Goal: Task Accomplishment & Management: Use online tool/utility

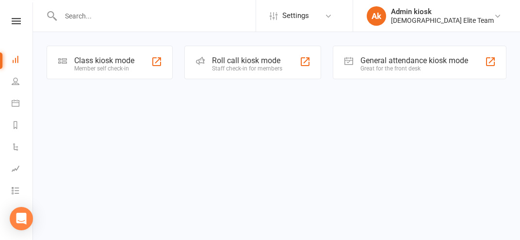
click at [463, 107] on html "Settings Membership Plans Event Templates Appointment Types Ak Admin kiosk [DEM…" at bounding box center [260, 53] width 520 height 107
click at [87, 63] on div "Class kiosk mode" at bounding box center [104, 60] width 60 height 9
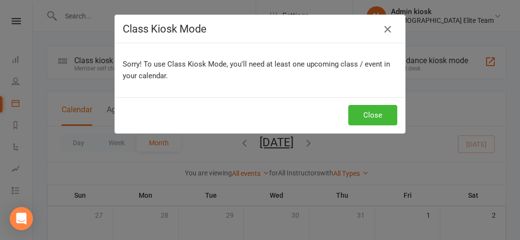
click at [388, 29] on icon "button" at bounding box center [388, 29] width 12 height 12
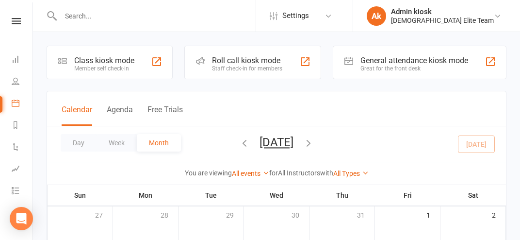
click at [495, 13] on icon at bounding box center [498, 16] width 8 height 8
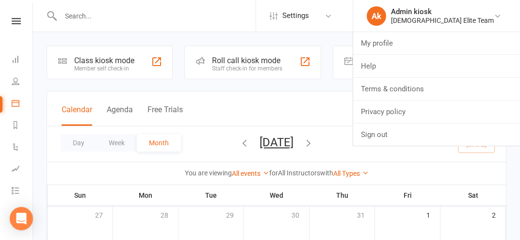
click at [229, 17] on input "text" at bounding box center [157, 16] width 198 height 14
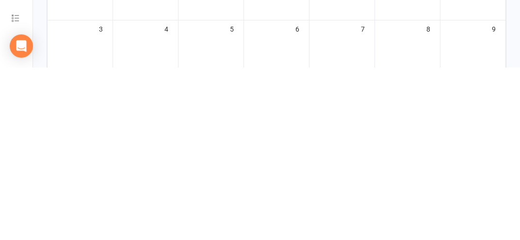
scroll to position [66, 0]
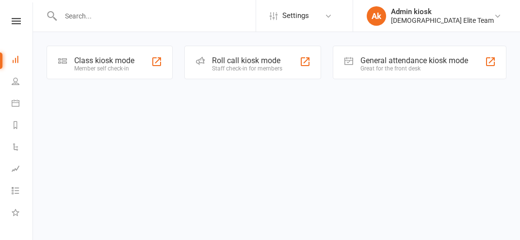
click at [454, 61] on div "General attendance kiosk mode" at bounding box center [414, 60] width 108 height 9
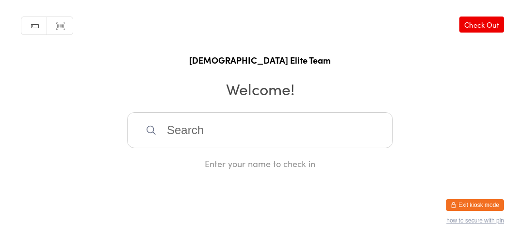
click at [242, 144] on input "search" at bounding box center [260, 130] width 266 height 36
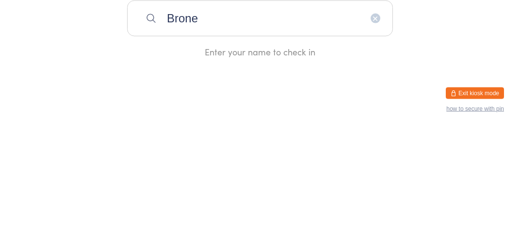
type input "Bronel"
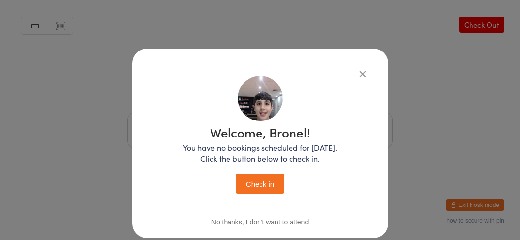
click at [278, 193] on button "Check in" at bounding box center [260, 184] width 48 height 20
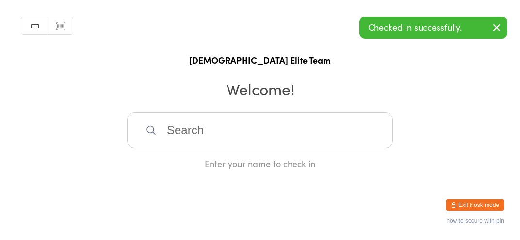
click at [239, 134] on input "search" at bounding box center [260, 130] width 266 height 36
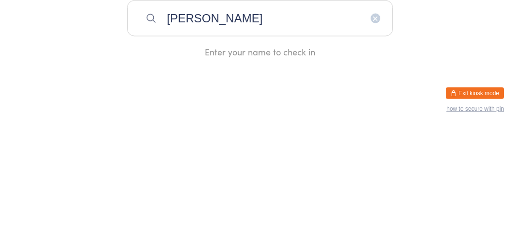
type input "Elmar"
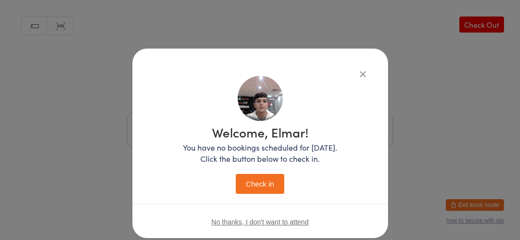
click at [246, 186] on button "Check in" at bounding box center [260, 184] width 48 height 20
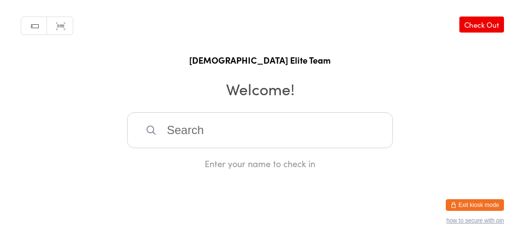
click at [359, 148] on input "search" at bounding box center [260, 130] width 266 height 36
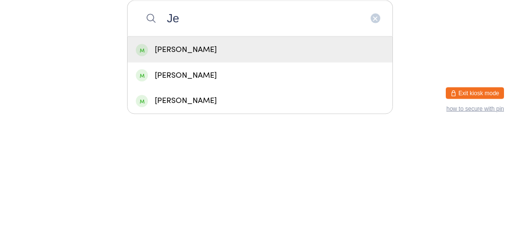
type input "J"
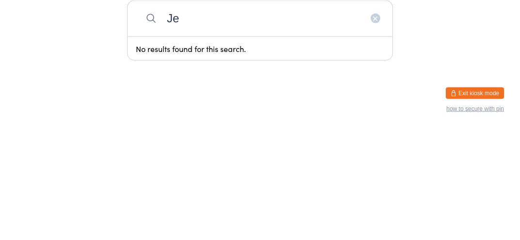
type input "J"
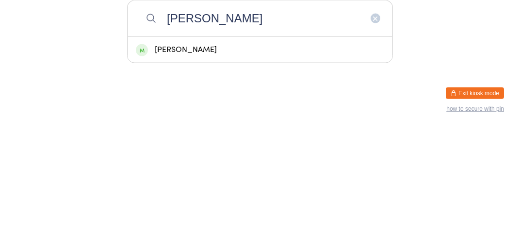
type input "Mabell"
click at [249, 168] on div "Mabelline Lejcak" at bounding box center [260, 161] width 248 height 13
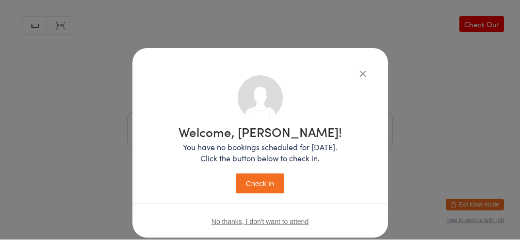
scroll to position [22, 0]
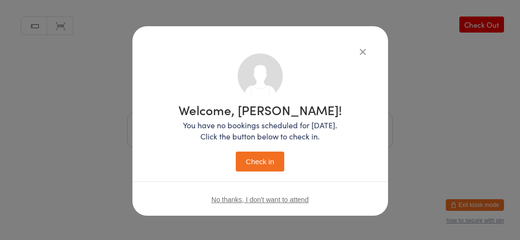
click at [268, 163] on button "Check in" at bounding box center [260, 161] width 48 height 20
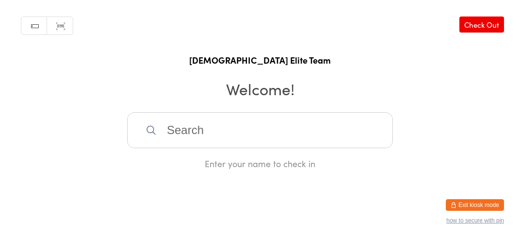
click at [262, 135] on input "search" at bounding box center [260, 130] width 266 height 36
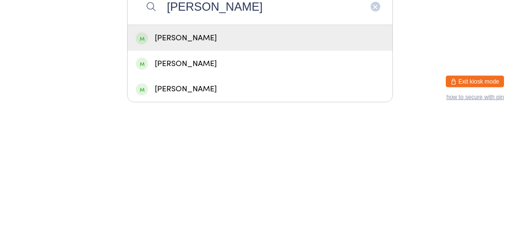
type input "Selena"
click at [379, 134] on icon "button" at bounding box center [375, 130] width 8 height 8
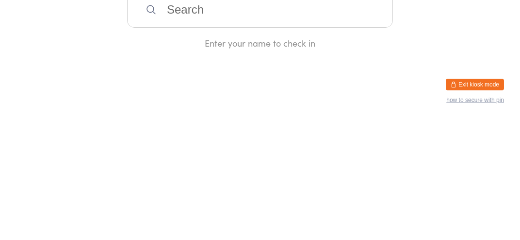
click at [376, 138] on input "search" at bounding box center [260, 130] width 266 height 36
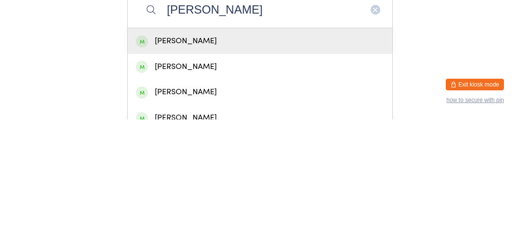
type input "Anthony bent"
click at [263, 174] on div "Anthony Bentivoglio" at bounding box center [260, 161] width 265 height 26
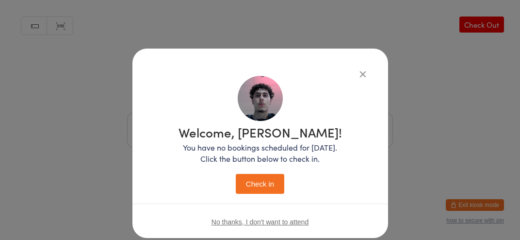
click at [262, 186] on button "Check in" at bounding box center [260, 184] width 48 height 20
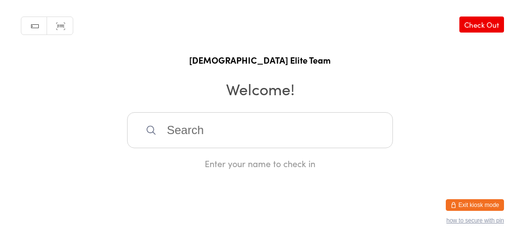
click at [157, 143] on input "search" at bounding box center [260, 130] width 266 height 36
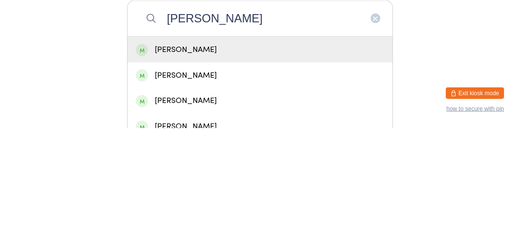
type input "Ahmad"
click at [164, 174] on div "Ahmad Baltaji" at bounding box center [260, 161] width 265 height 26
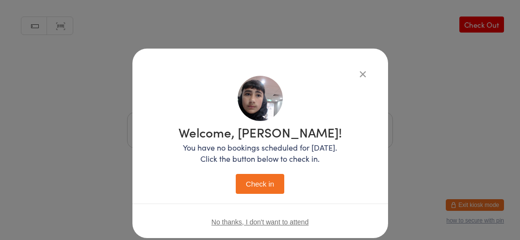
click at [265, 185] on button "Check in" at bounding box center [260, 184] width 48 height 20
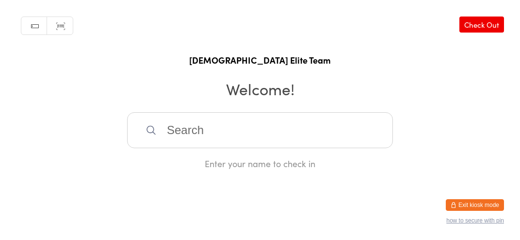
click at [174, 122] on input "search" at bounding box center [260, 130] width 266 height 36
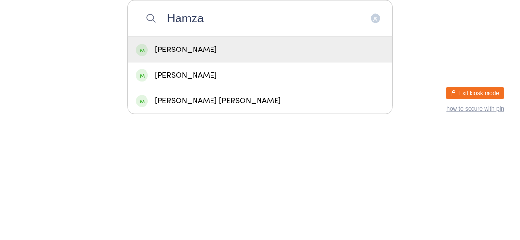
type input "Hamza"
click at [206, 163] on div "Hamza masood" at bounding box center [260, 161] width 248 height 13
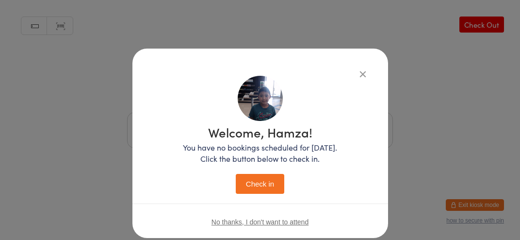
click at [273, 183] on button "Check in" at bounding box center [260, 184] width 48 height 20
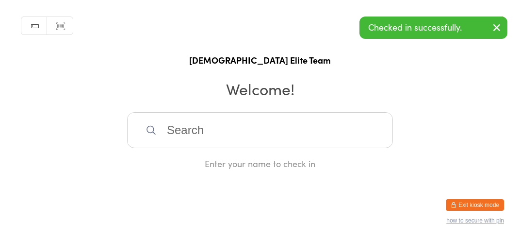
click at [337, 144] on input "search" at bounding box center [260, 130] width 266 height 36
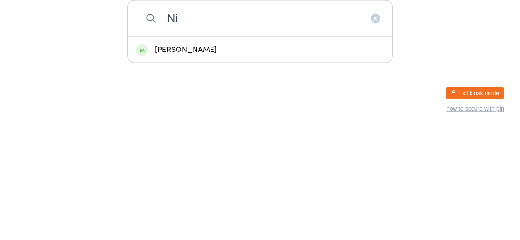
type input "N"
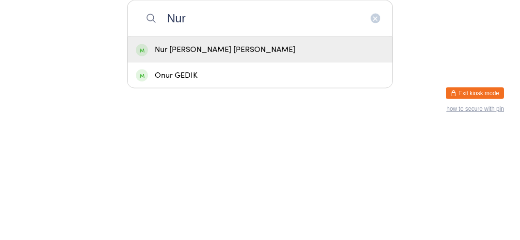
type input "Nur"
click at [375, 135] on button "button" at bounding box center [375, 130] width 10 height 10
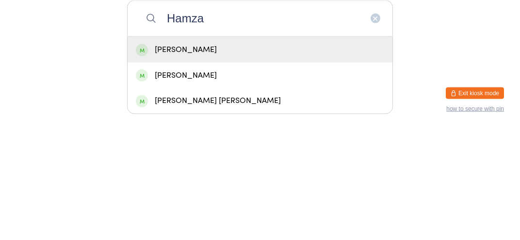
type input "Hamza"
click at [74, 152] on div "Manual search Scanner input Check Out Australian Elite Team Welcome! Hamza Hamz…" at bounding box center [260, 84] width 520 height 169
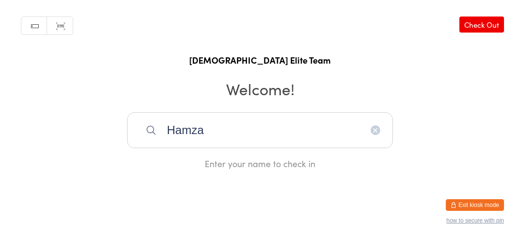
click at [375, 134] on icon "button" at bounding box center [375, 130] width 8 height 8
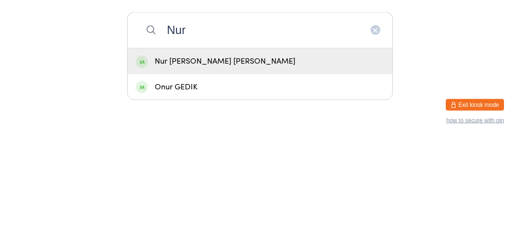
type input "Nur"
click at [253, 168] on div "Nur Edlin Abdul Latiff" at bounding box center [260, 161] width 248 height 13
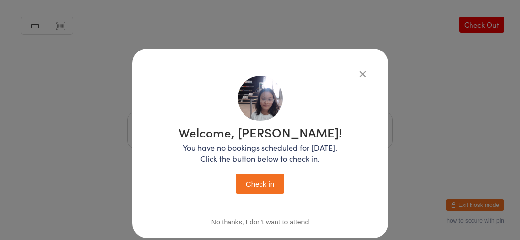
click at [262, 186] on button "Check in" at bounding box center [260, 184] width 48 height 20
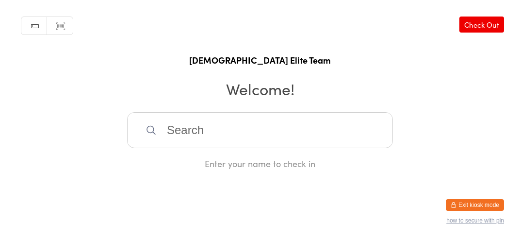
click at [264, 148] on input "search" at bounding box center [260, 130] width 266 height 36
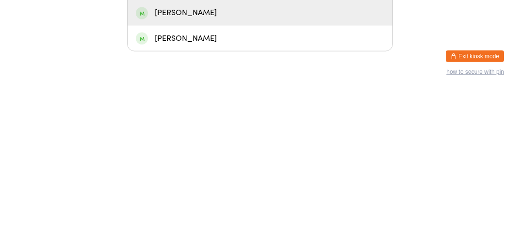
type input "Eth"
click at [237, 193] on div "Ethan Al Jinavo" at bounding box center [260, 186] width 248 height 13
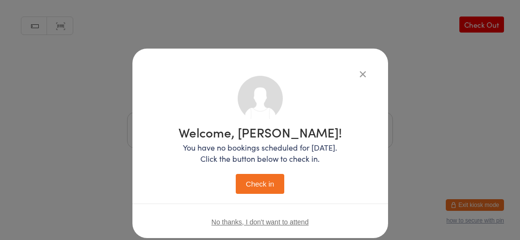
click at [267, 190] on button "Check in" at bounding box center [260, 184] width 48 height 20
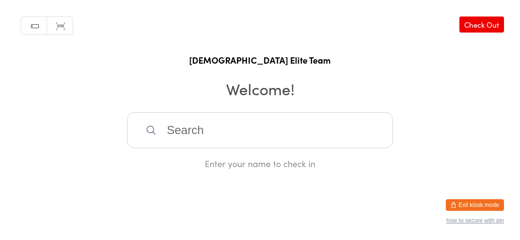
click at [295, 148] on input "search" at bounding box center [260, 130] width 266 height 36
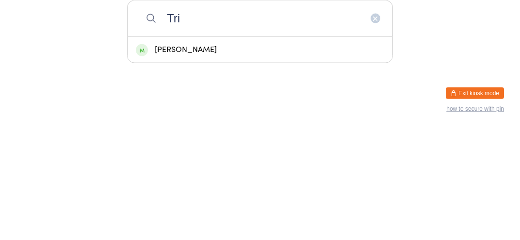
type input "Tri"
click at [241, 174] on div "Tristan Di Carlo" at bounding box center [260, 161] width 265 height 26
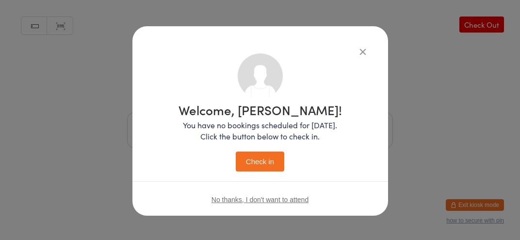
click at [257, 165] on button "Check in" at bounding box center [260, 161] width 48 height 20
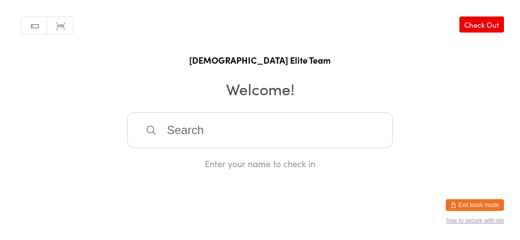
click at [235, 143] on input "search" at bounding box center [260, 130] width 266 height 36
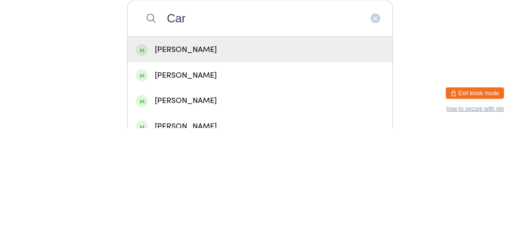
type input "Car"
click at [215, 168] on div "Carlos Basacar" at bounding box center [260, 161] width 248 height 13
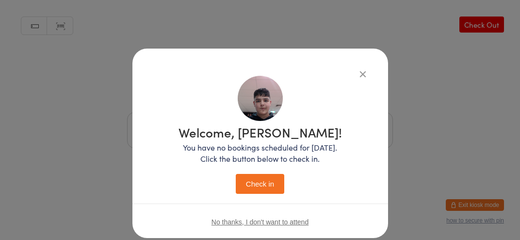
click at [267, 186] on button "Check in" at bounding box center [260, 184] width 48 height 20
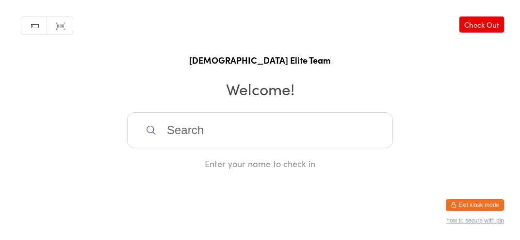
click at [337, 136] on input "search" at bounding box center [260, 130] width 266 height 36
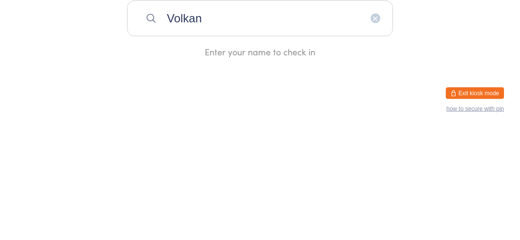
type input "Volkan"
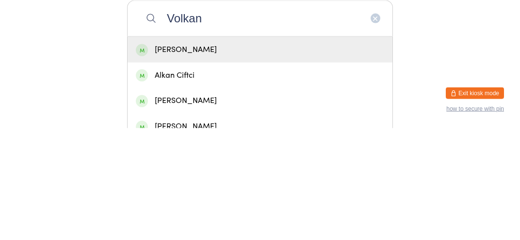
click at [305, 174] on div "Volkan Bolkurt" at bounding box center [260, 161] width 265 height 26
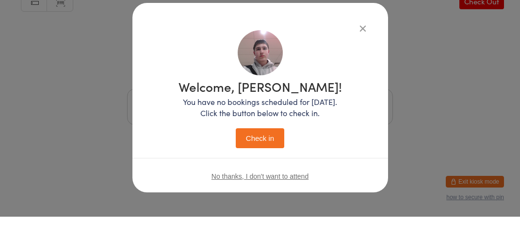
click at [251, 168] on button "Check in" at bounding box center [260, 161] width 48 height 20
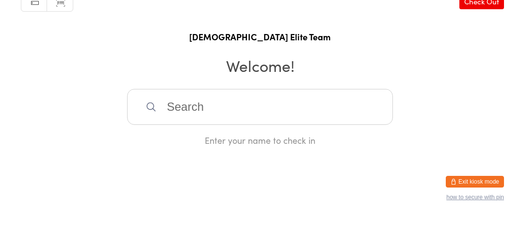
click at [213, 144] on input "search" at bounding box center [260, 130] width 266 height 36
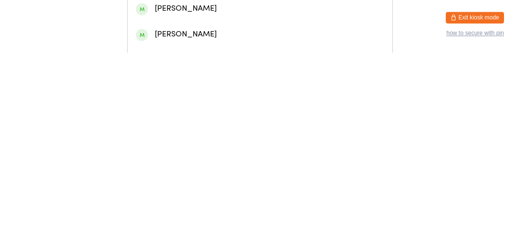
scroll to position [43, 0]
type input "Matthew"
click at [208, 202] on div "Matthew tachallo" at bounding box center [260, 195] width 248 height 13
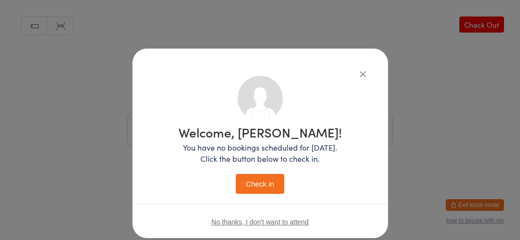
scroll to position [22, 0]
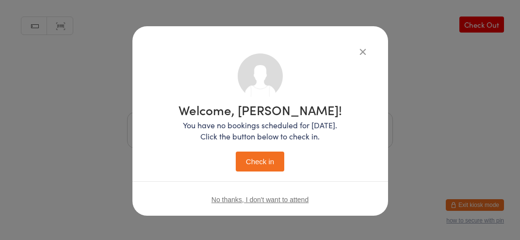
click at [268, 162] on button "Check in" at bounding box center [260, 161] width 48 height 20
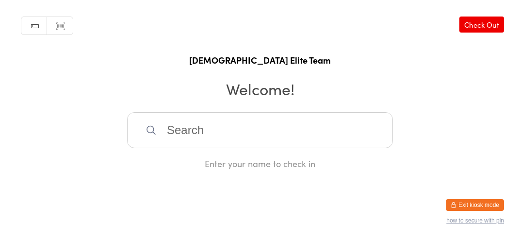
click at [177, 143] on input "search" at bounding box center [260, 130] width 266 height 36
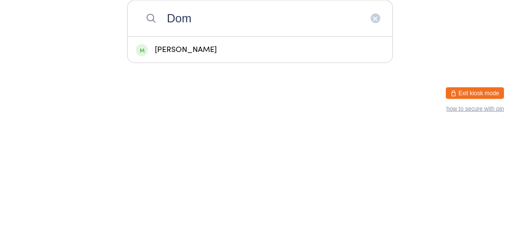
type input "Dom"
click at [177, 168] on div "Domenico Panetta" at bounding box center [260, 161] width 248 height 13
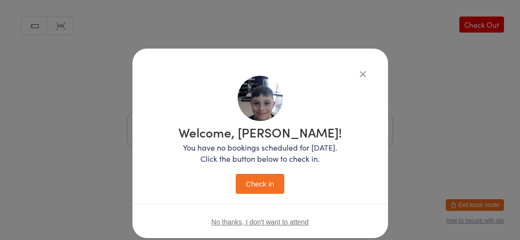
click at [254, 183] on button "Check in" at bounding box center [260, 184] width 48 height 20
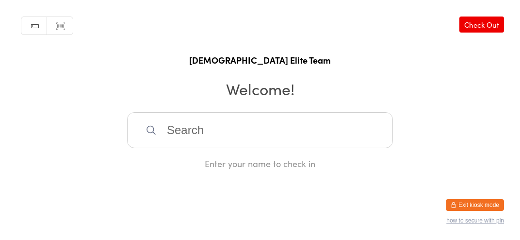
click at [292, 144] on input "search" at bounding box center [260, 130] width 266 height 36
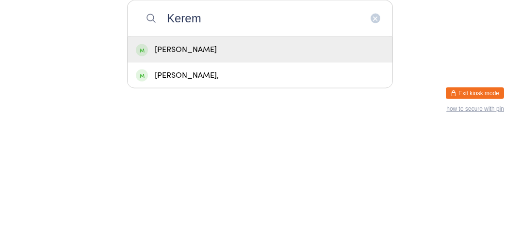
type input "Kerem"
click at [297, 168] on div "Kerem Kumru" at bounding box center [260, 161] width 248 height 13
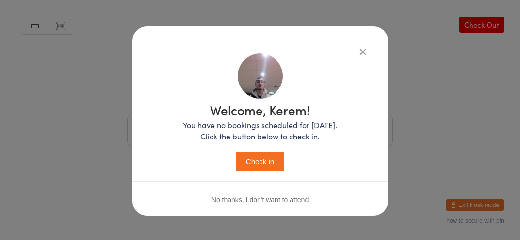
click at [264, 168] on button "Check in" at bounding box center [260, 161] width 48 height 20
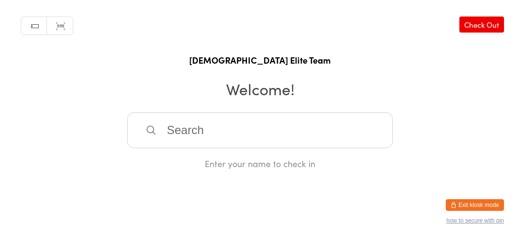
click at [215, 139] on input "search" at bounding box center [260, 130] width 266 height 36
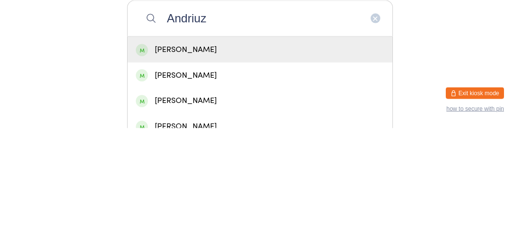
type input "Andriuz"
click at [189, 168] on div "Johnny Andriuzzi" at bounding box center [260, 161] width 248 height 13
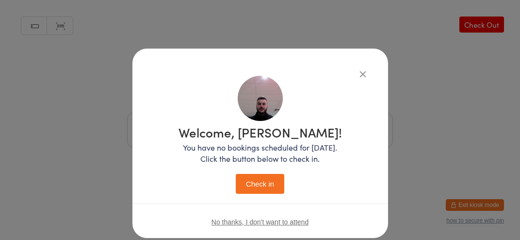
click at [260, 192] on button "Check in" at bounding box center [260, 184] width 48 height 20
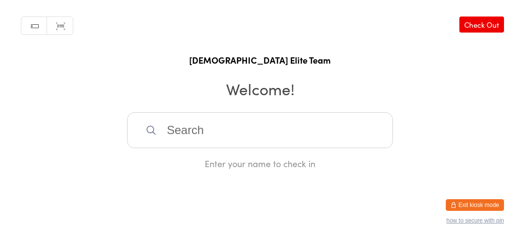
click at [217, 144] on input "search" at bounding box center [260, 130] width 266 height 36
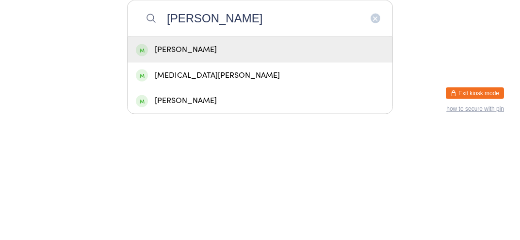
type input "Amee"
click at [218, 168] on div "Ameer Khazma" at bounding box center [260, 161] width 248 height 13
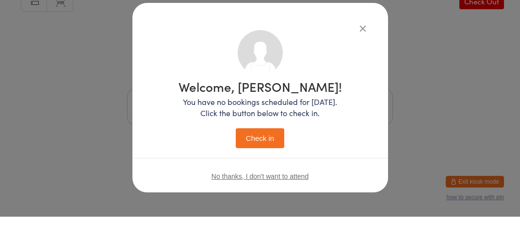
click at [267, 169] on button "Check in" at bounding box center [260, 161] width 48 height 20
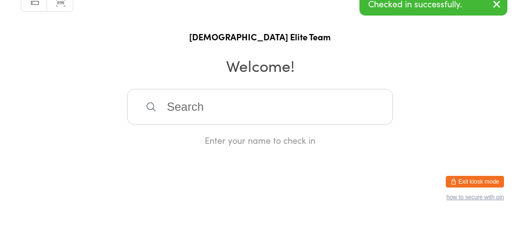
click at [272, 148] on input "search" at bounding box center [260, 130] width 266 height 36
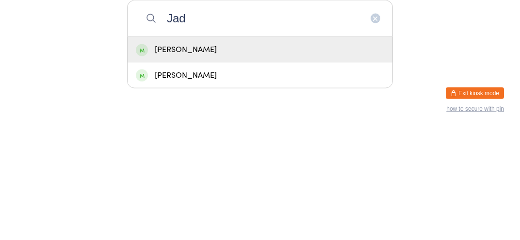
type input "Jad"
click at [209, 168] on div "Jad Khazma" at bounding box center [260, 161] width 248 height 13
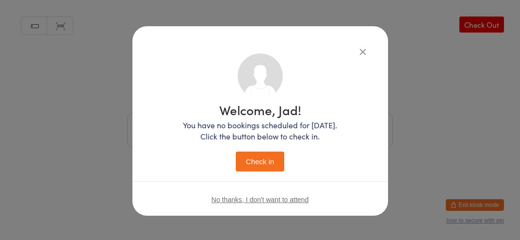
click at [257, 164] on button "Check in" at bounding box center [260, 161] width 48 height 20
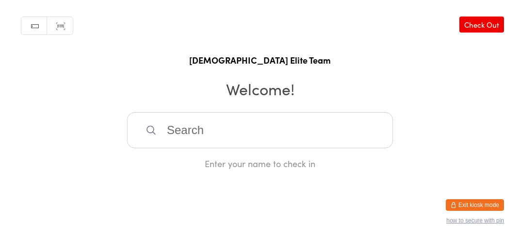
click at [215, 125] on input "search" at bounding box center [260, 130] width 266 height 36
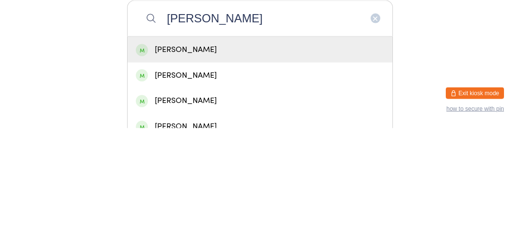
type input "Samuel al"
click at [255, 168] on div "Samuel Albazi" at bounding box center [260, 161] width 248 height 13
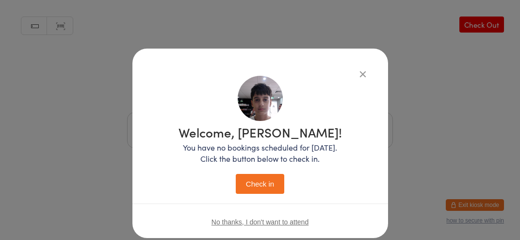
click at [267, 183] on button "Check in" at bounding box center [260, 184] width 48 height 20
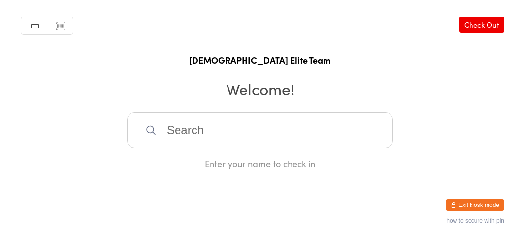
click at [218, 144] on input "search" at bounding box center [260, 130] width 266 height 36
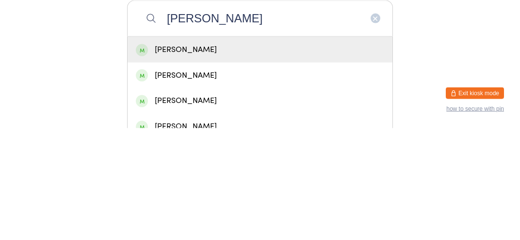
type input "Samuel j"
click at [218, 168] on div "Samuel jajiow" at bounding box center [260, 161] width 248 height 13
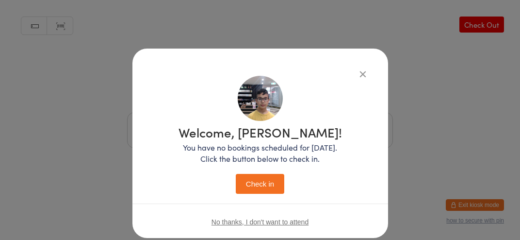
click at [272, 202] on div "Welcome, Samuel! You have no bookings scheduled for today. Click the button bel…" at bounding box center [260, 158] width 217 height 164
click at [273, 190] on button "Check in" at bounding box center [260, 184] width 48 height 20
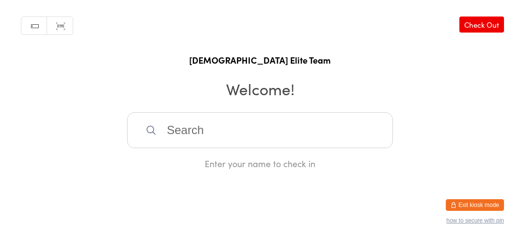
click at [254, 148] on input "search" at bounding box center [260, 130] width 266 height 36
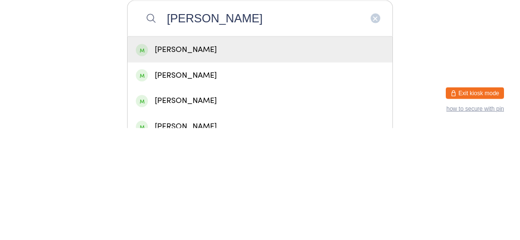
type input "Simon"
click at [193, 168] on div "Simon Solaka" at bounding box center [260, 161] width 248 height 13
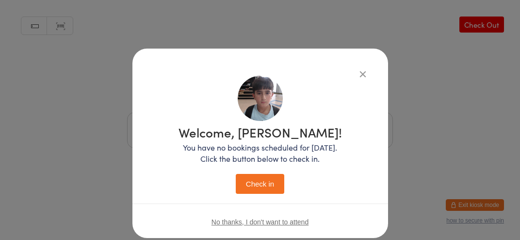
click at [262, 186] on button "Check in" at bounding box center [260, 184] width 48 height 20
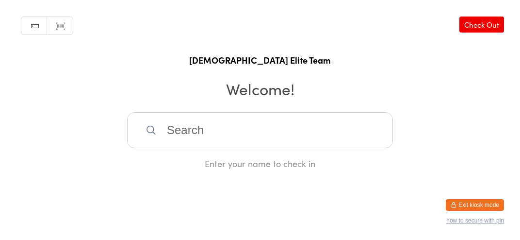
click at [235, 122] on input "search" at bounding box center [260, 130] width 266 height 36
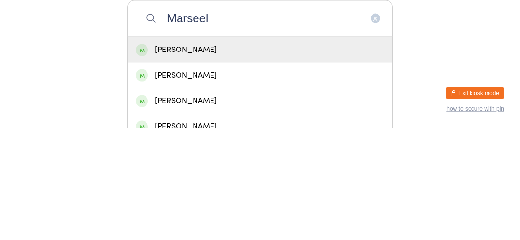
type input "Marseel"
click at [273, 174] on div "Maseel Qaryo" at bounding box center [260, 161] width 265 height 26
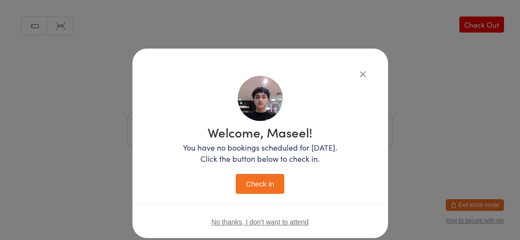
click at [273, 193] on button "Check in" at bounding box center [260, 184] width 48 height 20
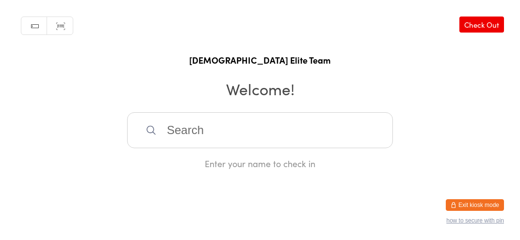
click at [316, 166] on div "Enter your name to check in" at bounding box center [260, 163] width 266 height 12
click at [338, 142] on input "search" at bounding box center [260, 130] width 266 height 36
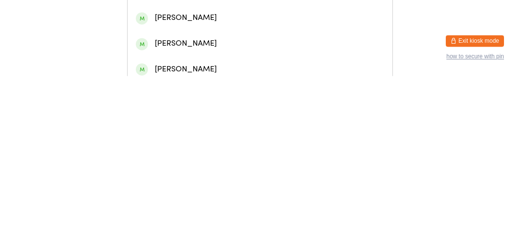
scroll to position [57, 0]
type input "Younan"
click at [279, 188] on div "Manuel Younan" at bounding box center [260, 181] width 248 height 13
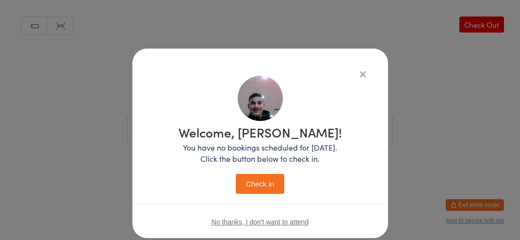
scroll to position [22, 0]
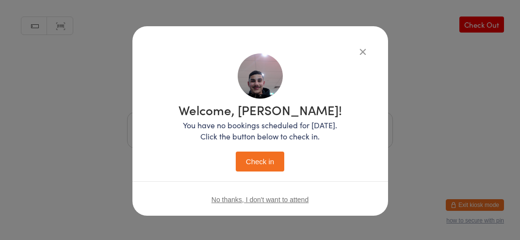
click at [272, 168] on button "Check in" at bounding box center [260, 161] width 48 height 20
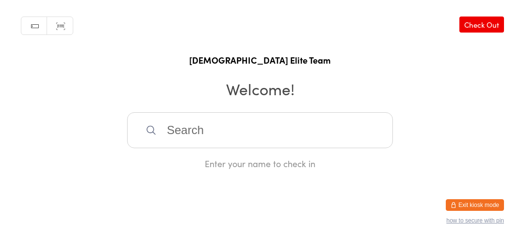
click at [252, 140] on input "search" at bounding box center [260, 130] width 266 height 36
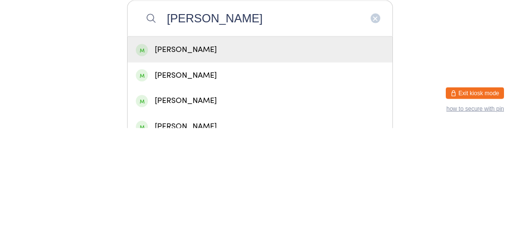
type input "Zayd"
click at [252, 168] on div "Zayd Elleissy" at bounding box center [260, 161] width 248 height 13
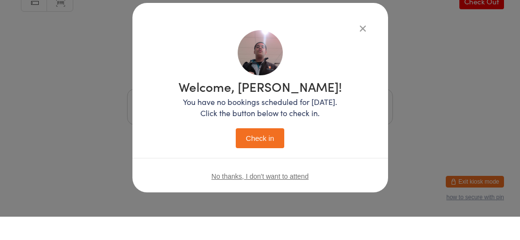
click at [262, 153] on button "Check in" at bounding box center [260, 161] width 48 height 20
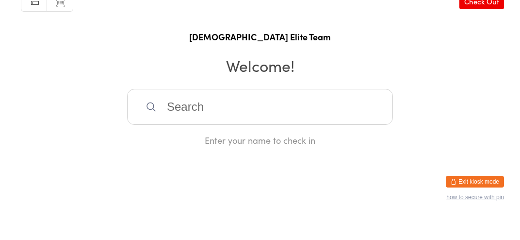
click at [296, 141] on input "search" at bounding box center [260, 130] width 266 height 36
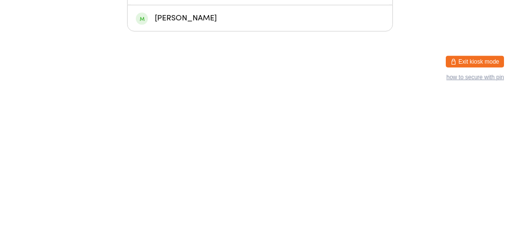
type input "Maverick"
click at [218, 168] on div "Maverick Webster" at bounding box center [260, 161] width 248 height 13
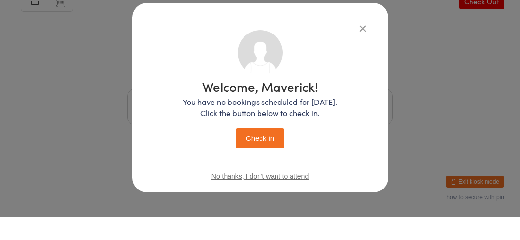
click at [266, 165] on button "Check in" at bounding box center [260, 161] width 48 height 20
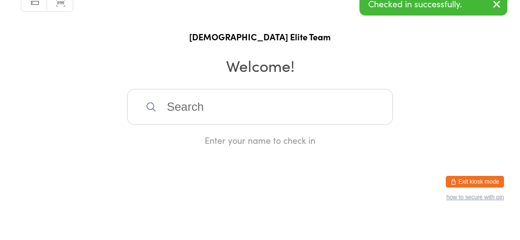
click at [209, 143] on input "search" at bounding box center [260, 130] width 266 height 36
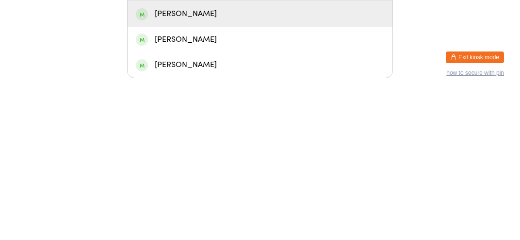
type input "Steve"
click at [272, 193] on div "Steve Lazarevski" at bounding box center [260, 186] width 248 height 13
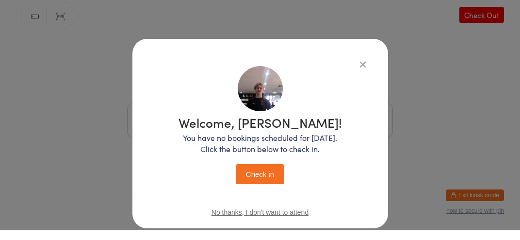
click at [261, 185] on button "Check in" at bounding box center [260, 184] width 48 height 20
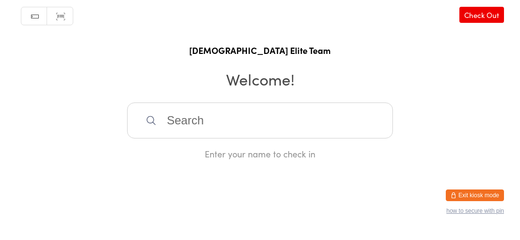
click at [251, 144] on input "search" at bounding box center [260, 130] width 266 height 36
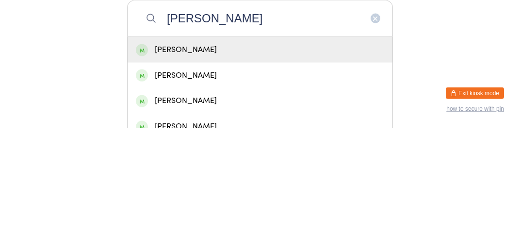
type input "Daniel hor"
click at [265, 168] on div "Daniel Hormiz" at bounding box center [260, 161] width 248 height 13
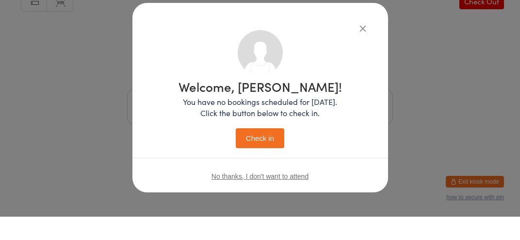
click at [257, 165] on button "Check in" at bounding box center [260, 161] width 48 height 20
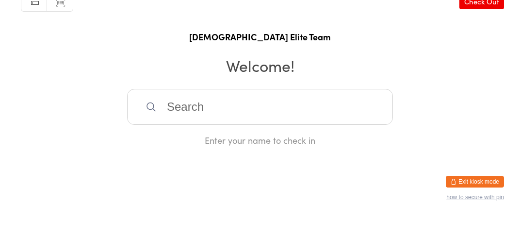
click at [177, 132] on input "search" at bounding box center [260, 130] width 266 height 36
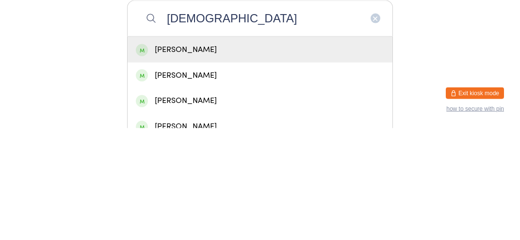
type input "Isaiah"
click at [175, 168] on div "Isaiah Al Jinavo" at bounding box center [260, 161] width 248 height 13
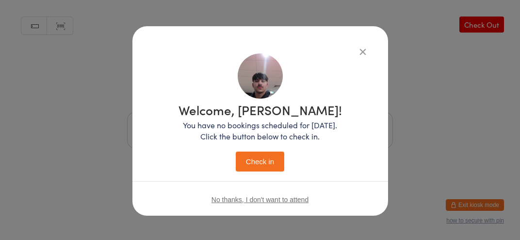
click at [262, 177] on div "Welcome, Isaiah! You have no bookings scheduled for today. Click the button bel…" at bounding box center [260, 135] width 217 height 164
click at [245, 157] on button "Check in" at bounding box center [260, 161] width 48 height 20
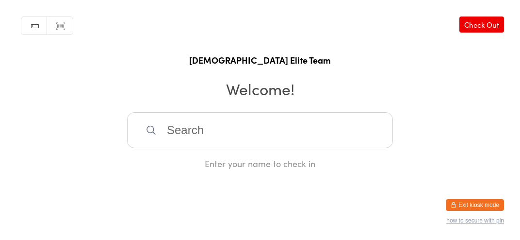
click at [257, 135] on input "search" at bounding box center [260, 130] width 266 height 36
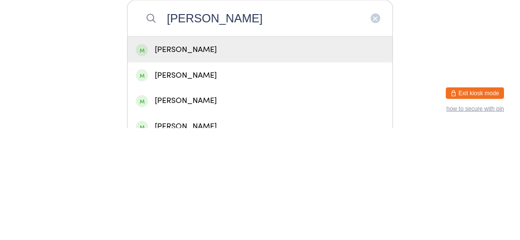
type input "Julian k"
click at [318, 168] on div "Julian Kairouz" at bounding box center [260, 161] width 248 height 13
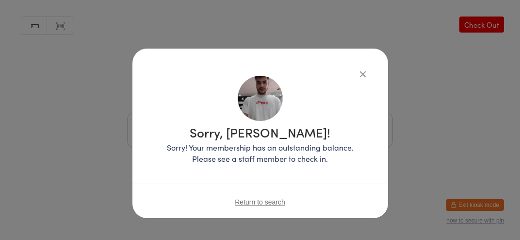
scroll to position [2, 0]
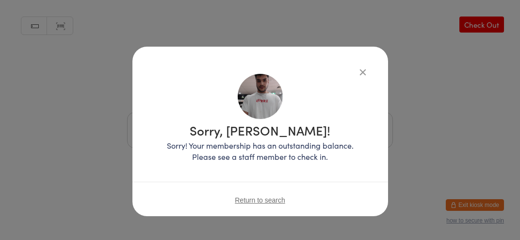
click at [363, 68] on icon "button" at bounding box center [362, 71] width 11 height 11
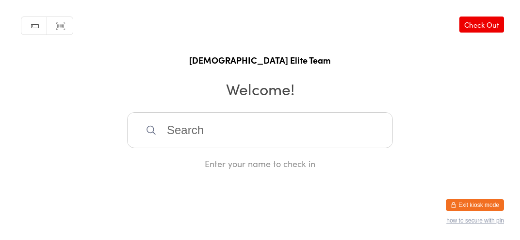
click at [250, 138] on input "search" at bounding box center [260, 130] width 266 height 36
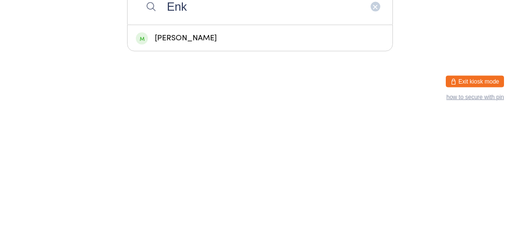
type input "Enk"
click at [193, 168] on div "Enkido Hanna" at bounding box center [260, 161] width 248 height 13
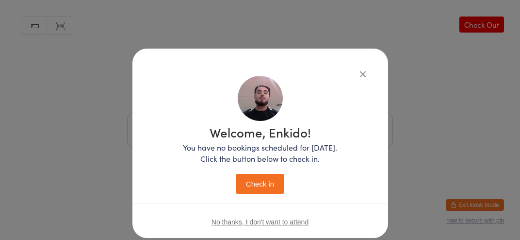
click at [263, 177] on button "Check in" at bounding box center [260, 184] width 48 height 20
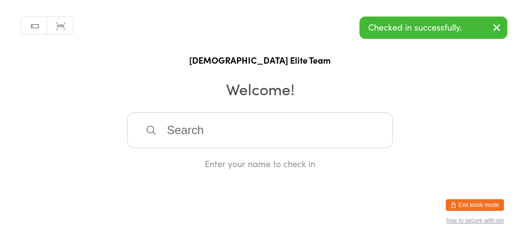
click at [292, 136] on input "search" at bounding box center [260, 130] width 266 height 36
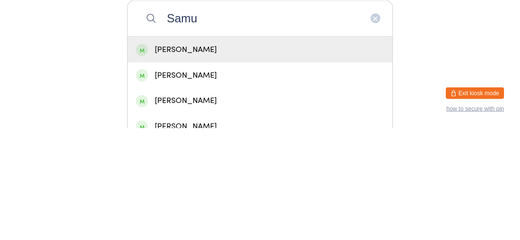
type input "Samu"
click at [234, 168] on div "Samuel Toma" at bounding box center [260, 161] width 248 height 13
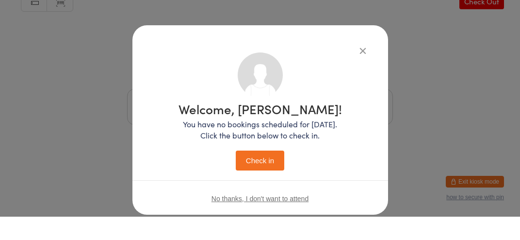
scroll to position [22, 0]
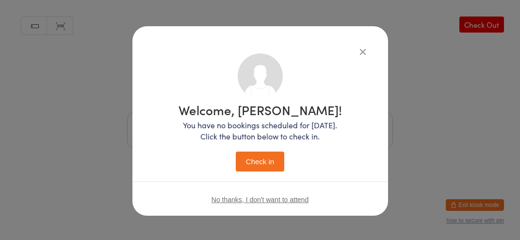
click at [266, 169] on button "Check in" at bounding box center [260, 161] width 48 height 20
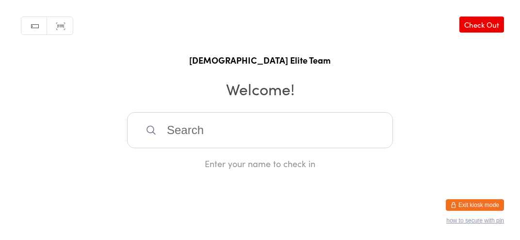
click at [242, 148] on input "search" at bounding box center [260, 130] width 266 height 36
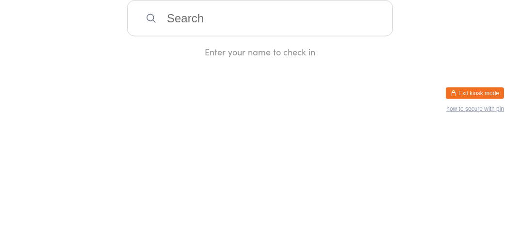
type input "N"
type input "Biibko"
click at [227, 168] on div "Biibo Ewis" at bounding box center [260, 161] width 248 height 13
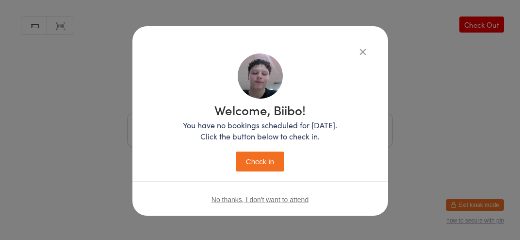
click at [271, 167] on button "Check in" at bounding box center [260, 161] width 48 height 20
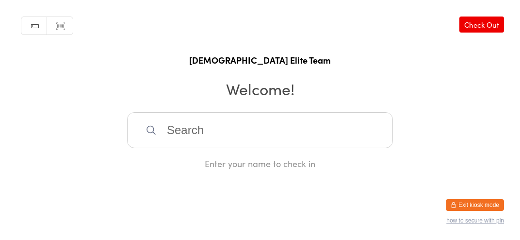
click at [198, 124] on input "search" at bounding box center [260, 130] width 266 height 36
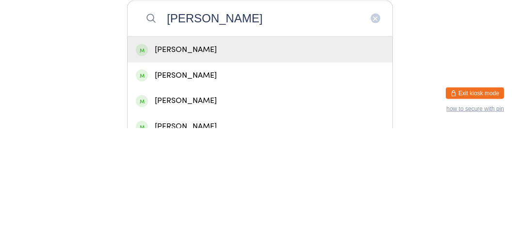
type input "Jacob khosh"
click at [162, 174] on div "Jacob Khoshaba" at bounding box center [260, 161] width 265 height 26
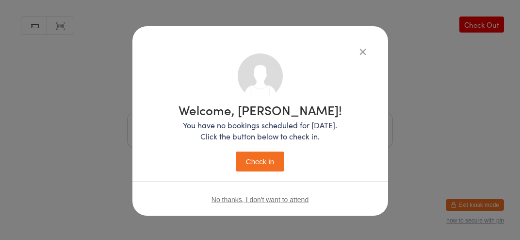
click at [259, 165] on button "Check in" at bounding box center [260, 161] width 48 height 20
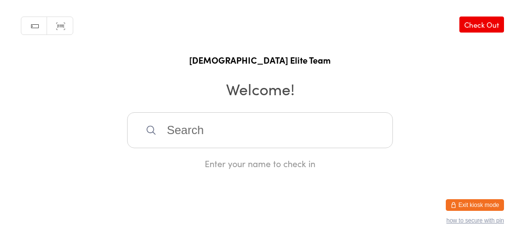
click at [281, 144] on input "search" at bounding box center [260, 130] width 266 height 36
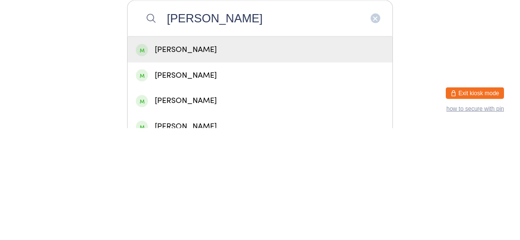
type input "Ali al baghdadi"
click at [329, 168] on div "Ali Al Baghdadi" at bounding box center [260, 161] width 248 height 13
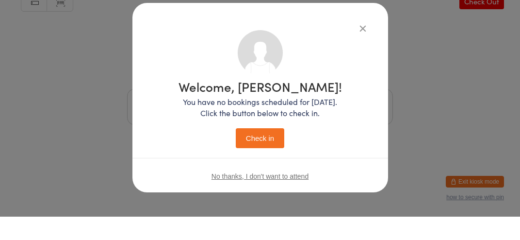
click at [270, 168] on button "Check in" at bounding box center [260, 161] width 48 height 20
